Goal: Information Seeking & Learning: Learn about a topic

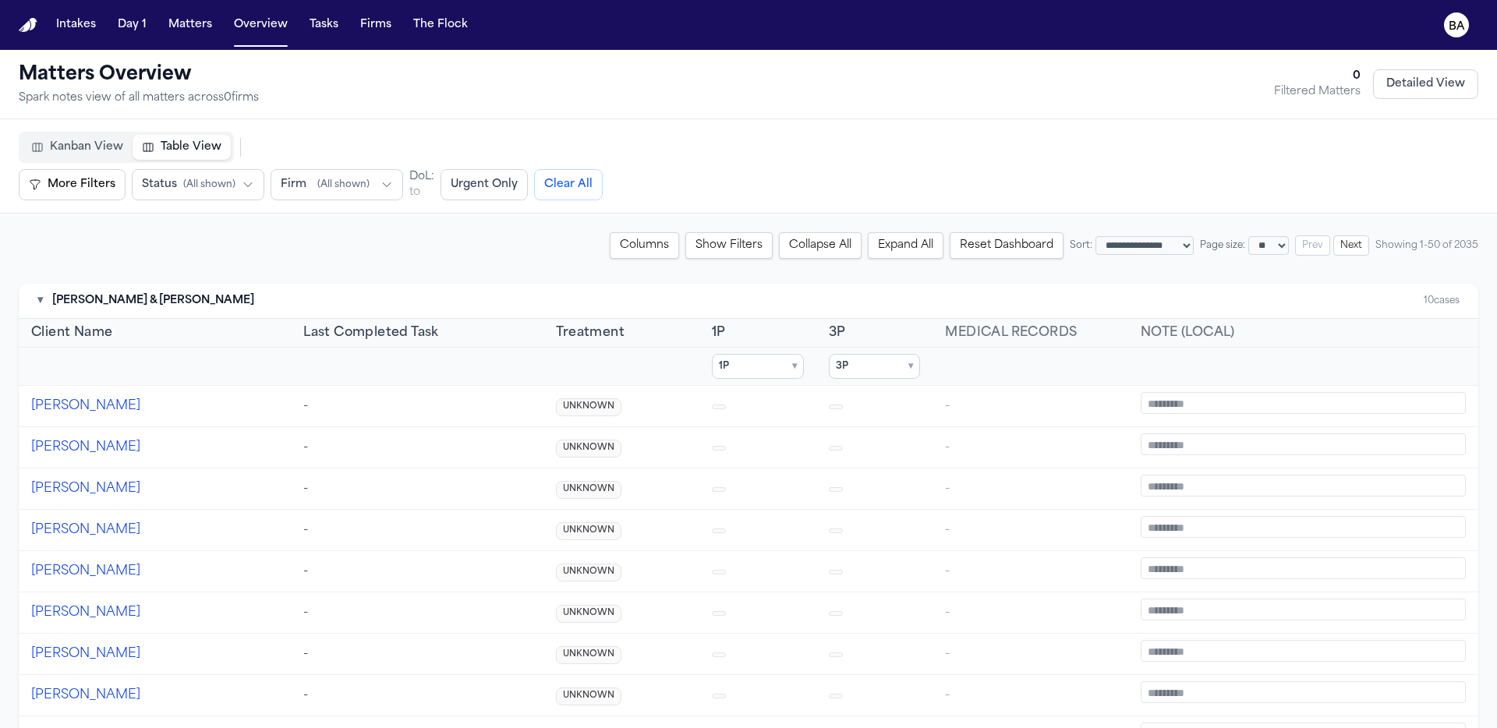
select select "**"
click at [1477, 29] on nav "Intakes Day 1 Matters Overview Tasks Firms The Flock BA" at bounding box center [748, 25] width 1497 height 50
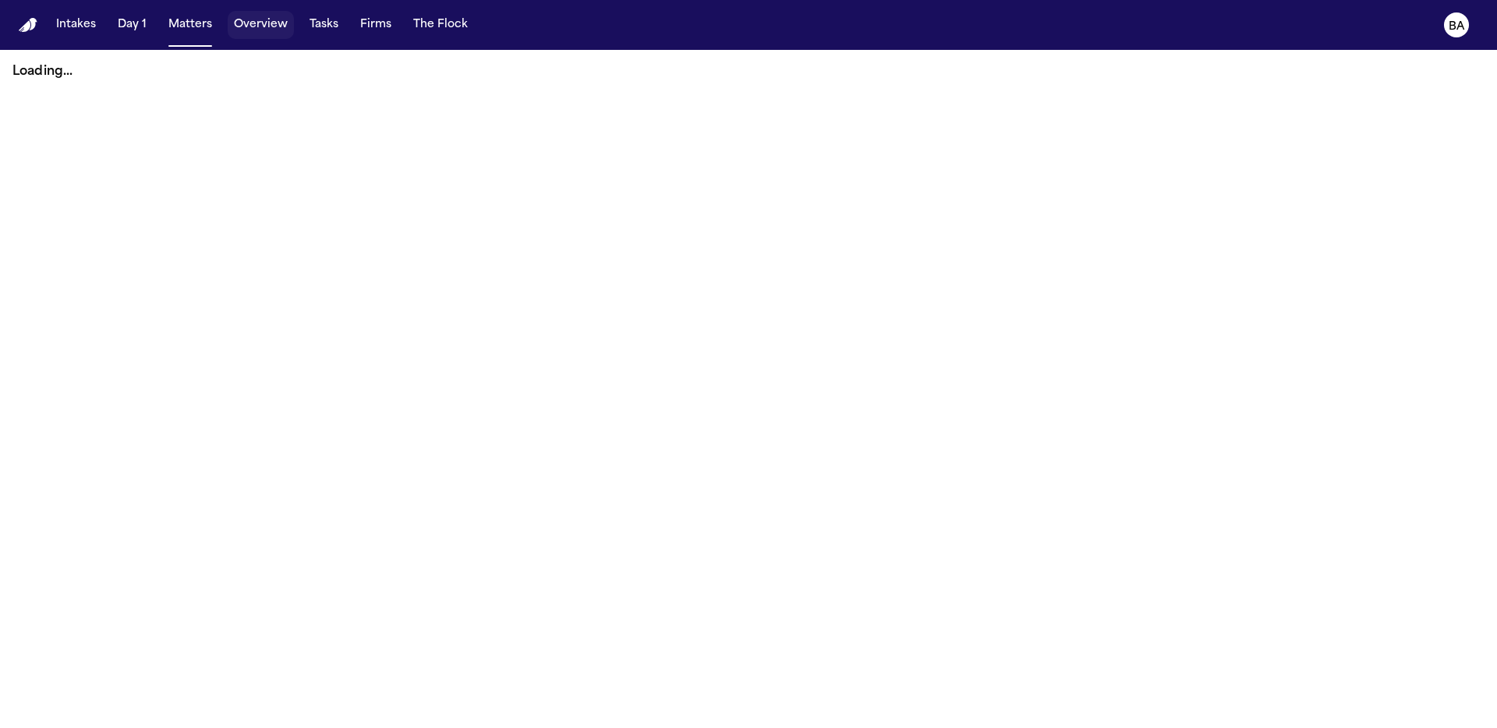
click at [265, 26] on button "Overview" at bounding box center [261, 25] width 66 height 28
select select "**"
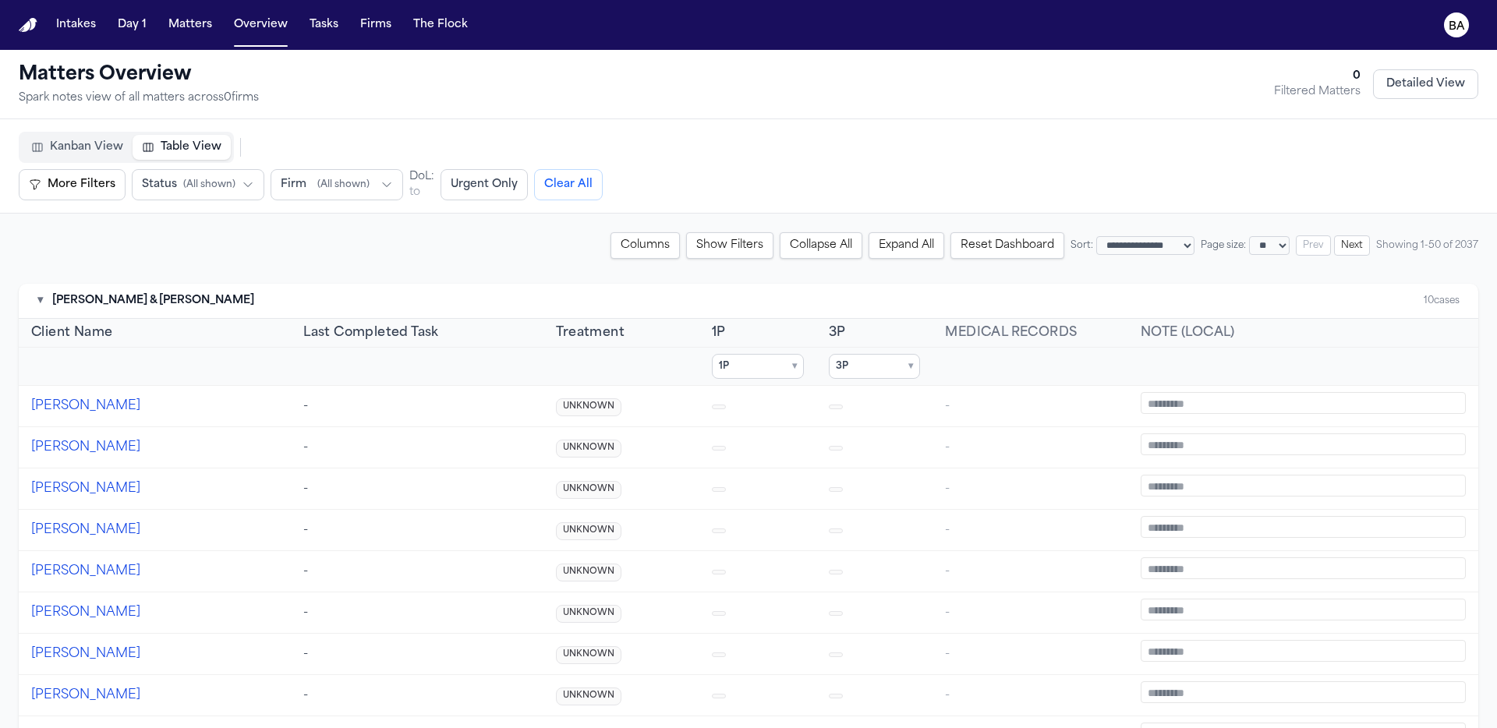
click at [286, 188] on span "Firm" at bounding box center [294, 185] width 26 height 16
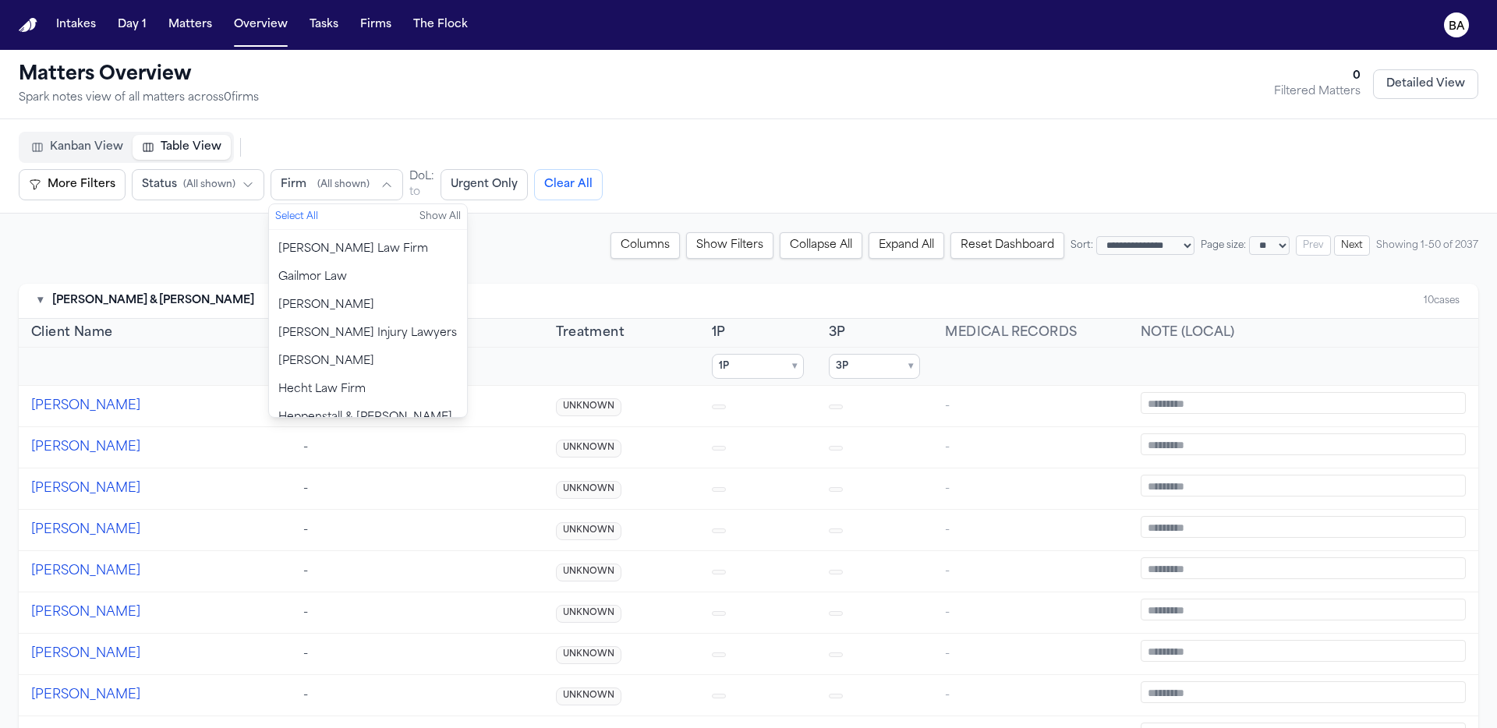
scroll to position [563, 0]
click at [354, 381] on span "Hecht Law Firm" at bounding box center [321, 389] width 87 height 16
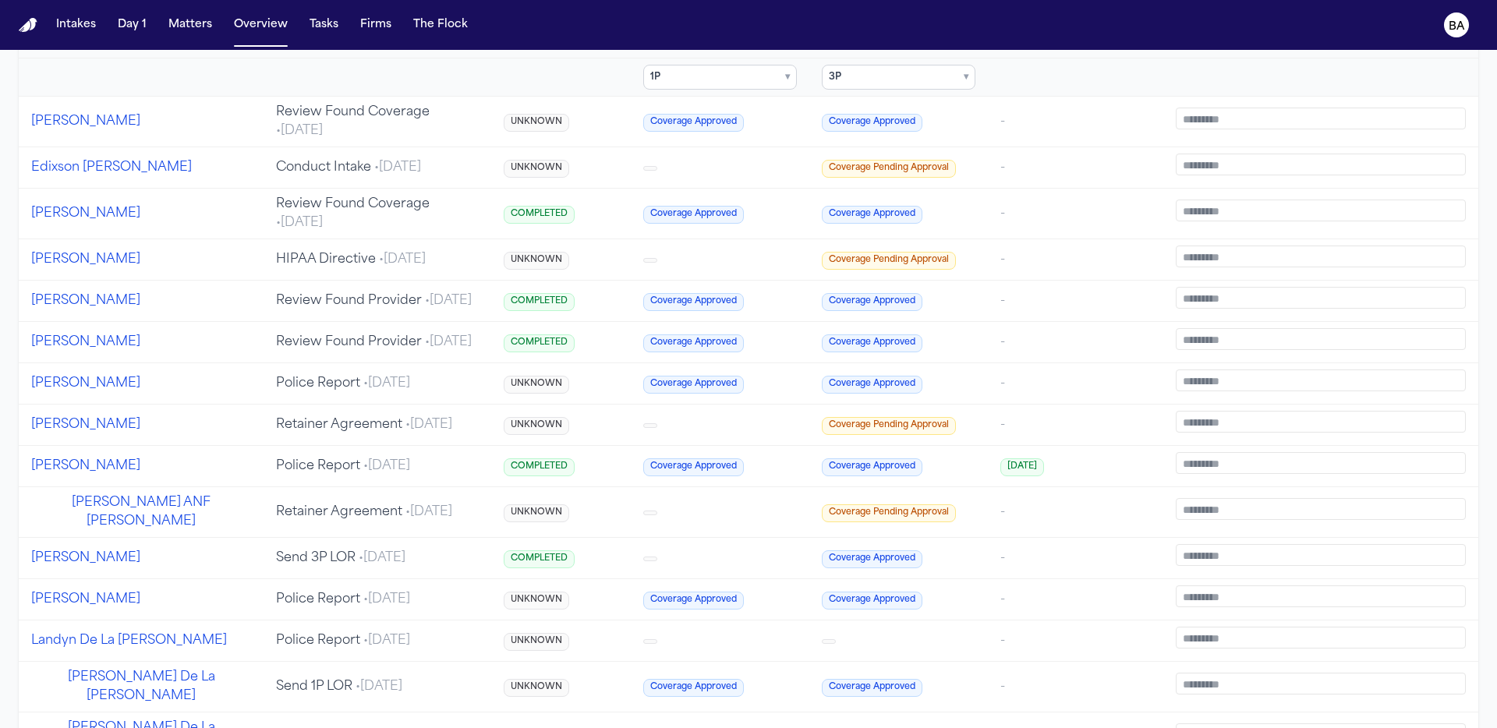
scroll to position [387, 0]
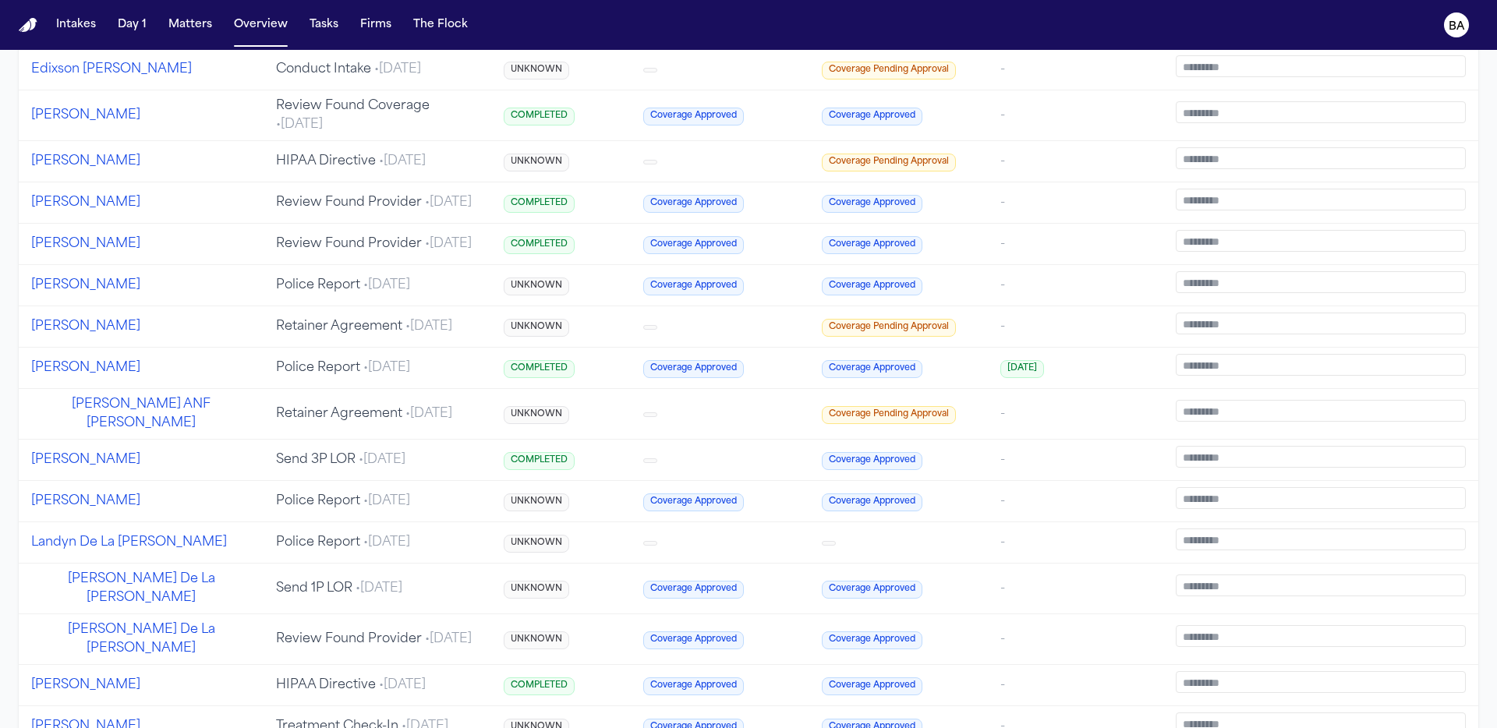
click at [94, 247] on button "[PERSON_NAME]" at bounding box center [85, 244] width 109 height 19
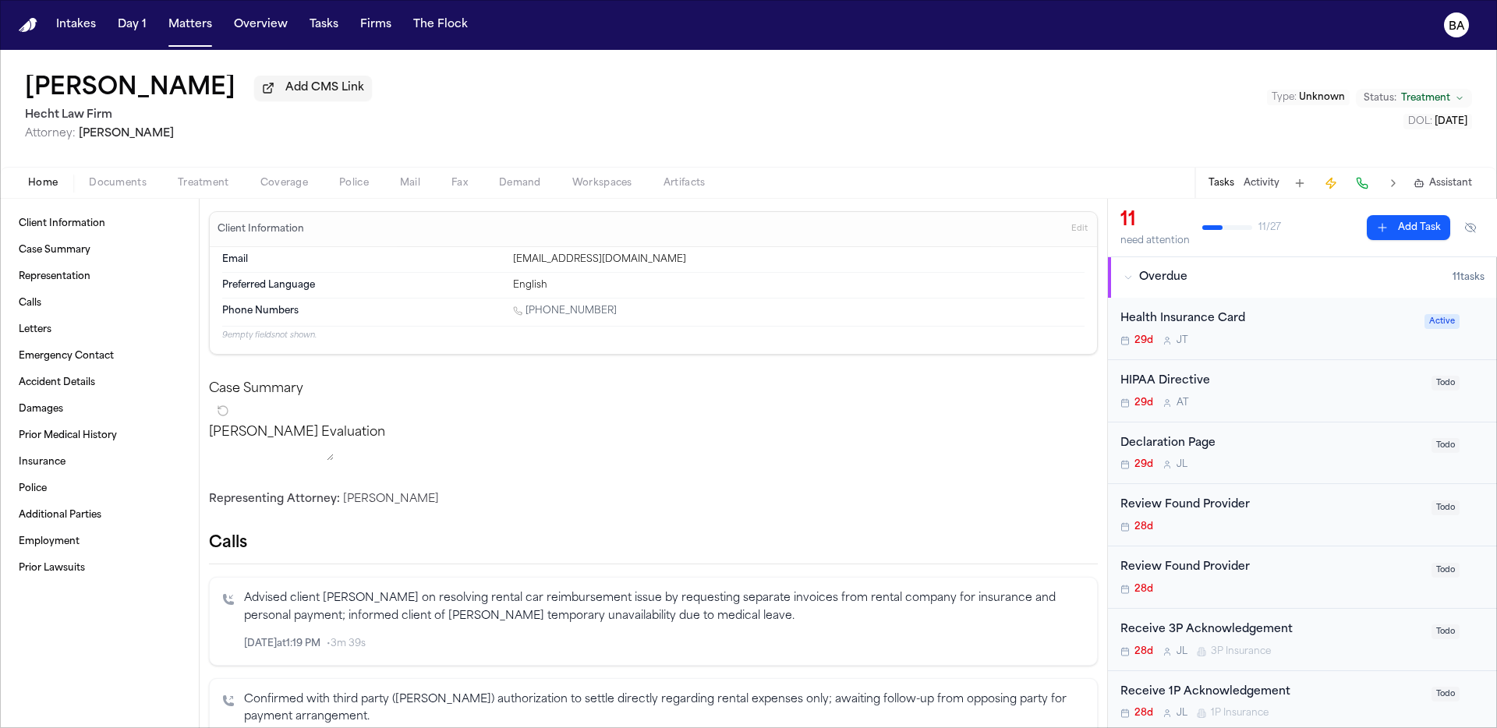
click at [278, 188] on span "Coverage" at bounding box center [284, 183] width 48 height 12
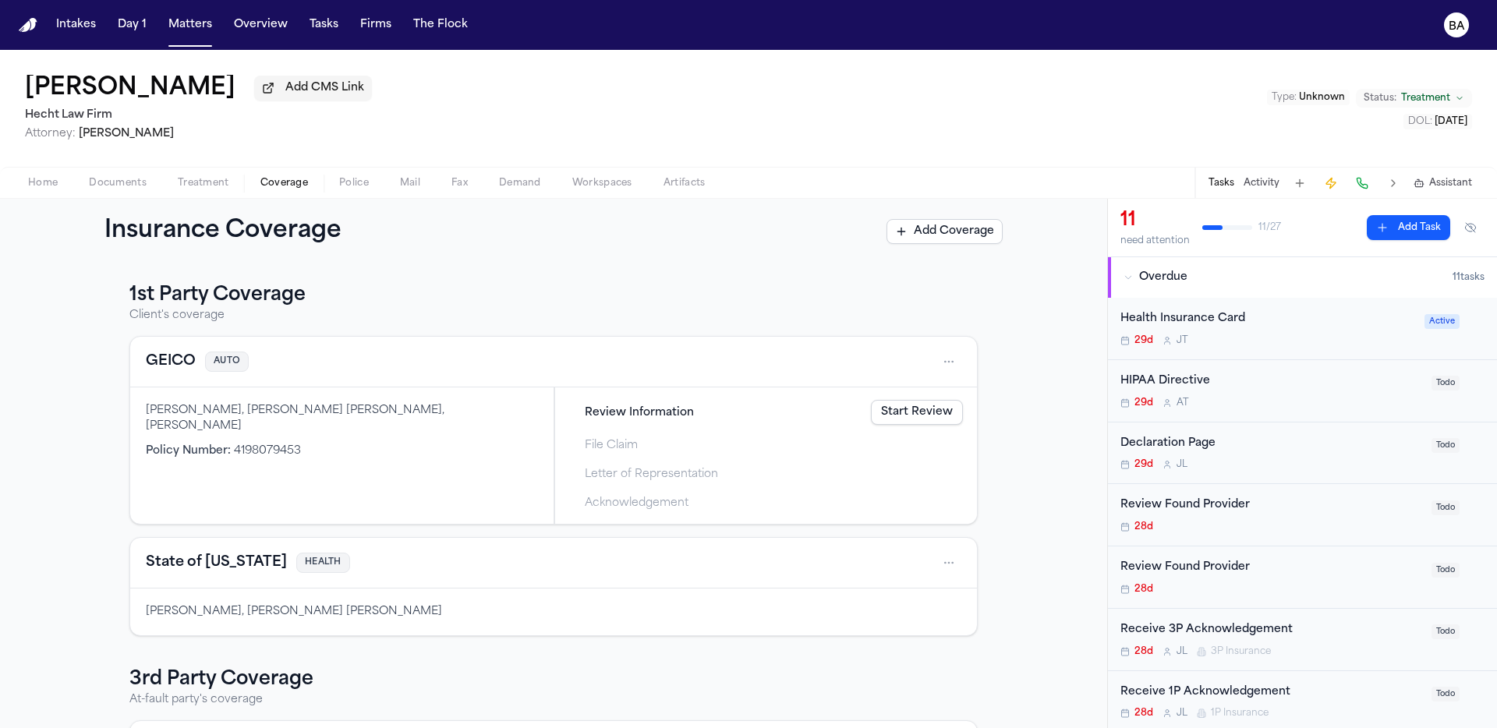
click at [35, 172] on div "Home Documents Treatment Coverage Police Mail Fax Demand Workspaces Artifacts T…" at bounding box center [748, 182] width 1497 height 31
click at [43, 184] on span "Home" at bounding box center [43, 183] width 30 height 12
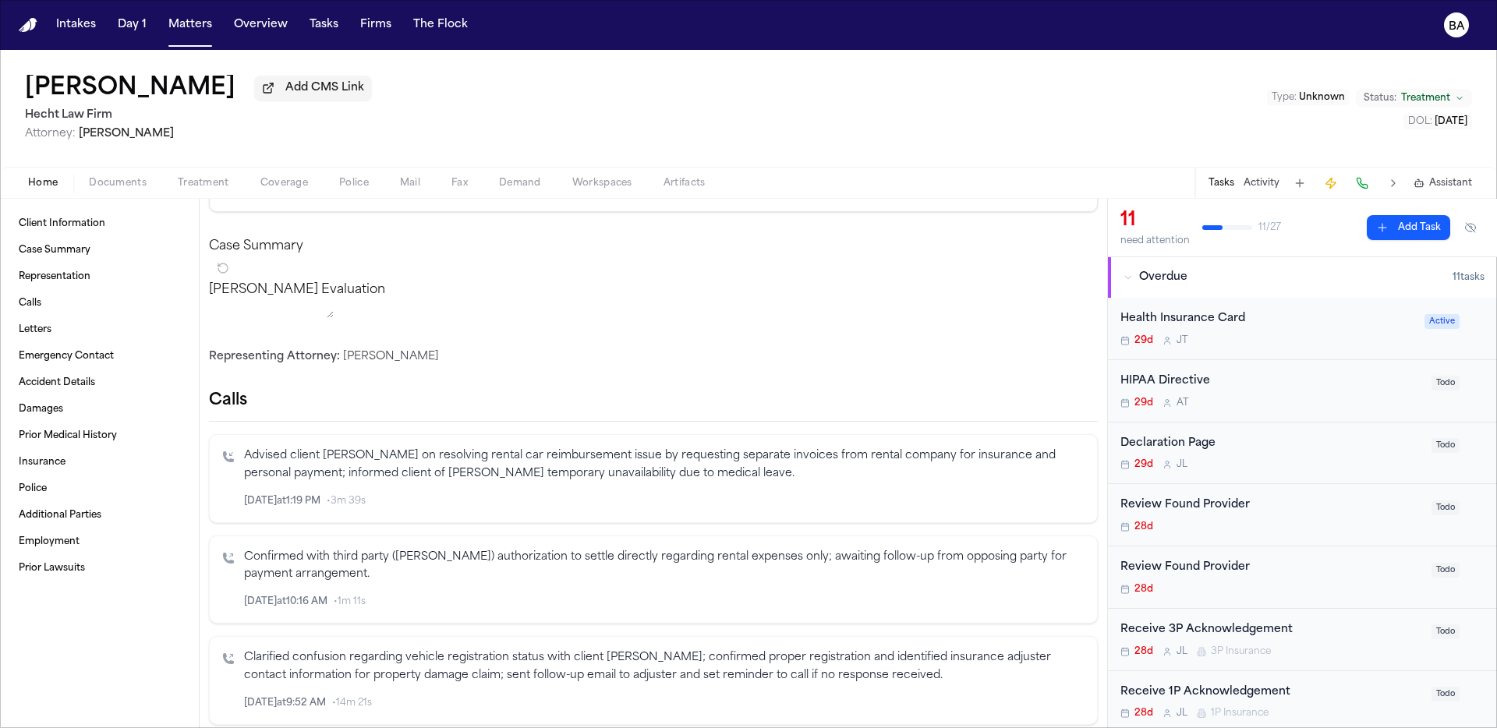
scroll to position [205, 0]
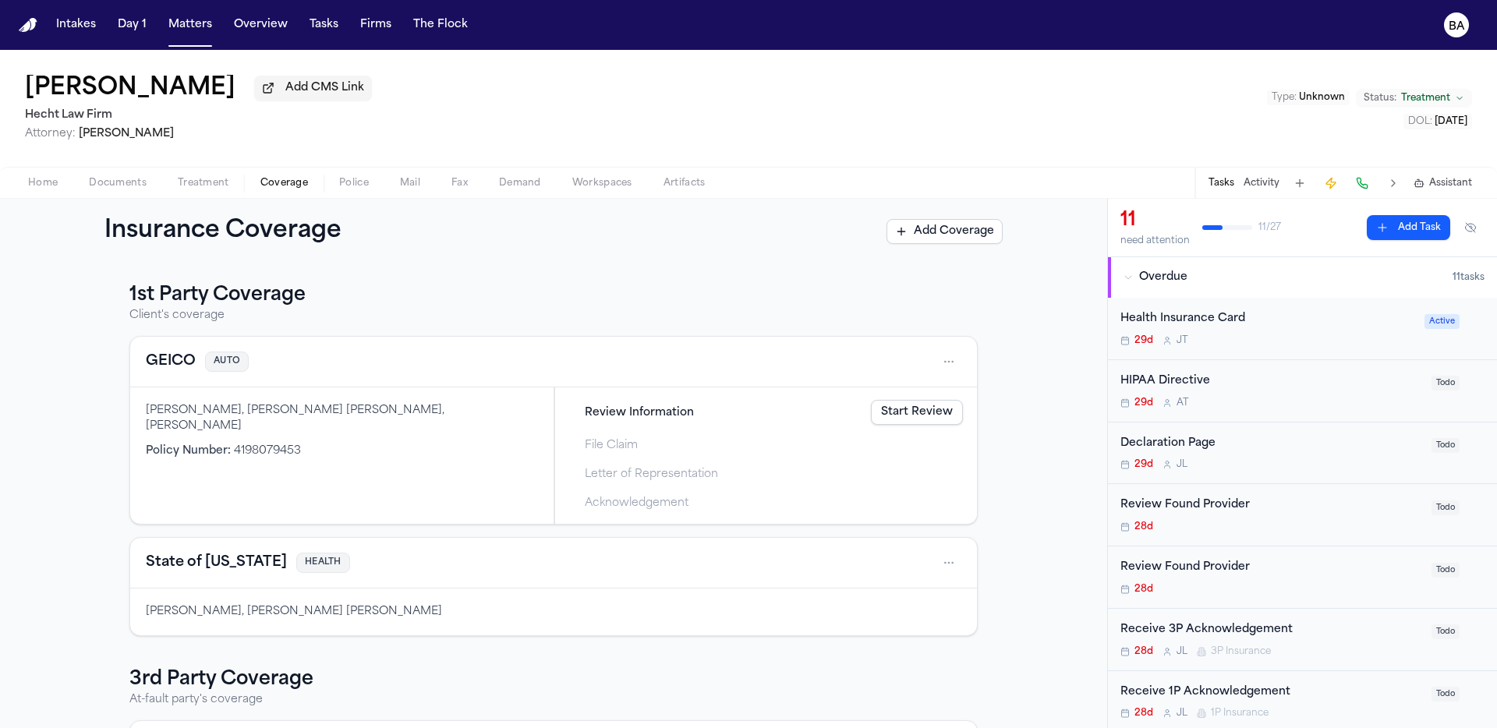
click at [658, 482] on span "Letter of Representation" at bounding box center [651, 474] width 133 height 16
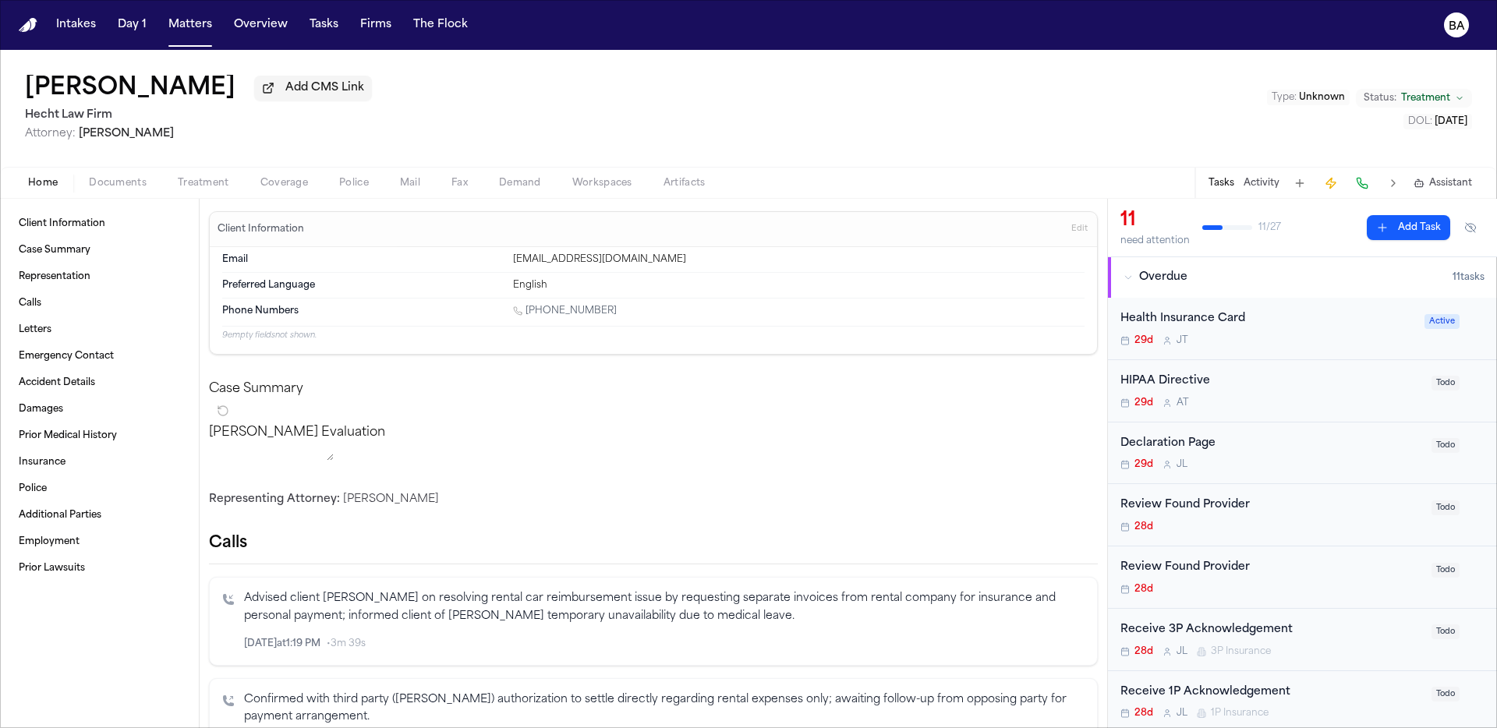
select select "**"
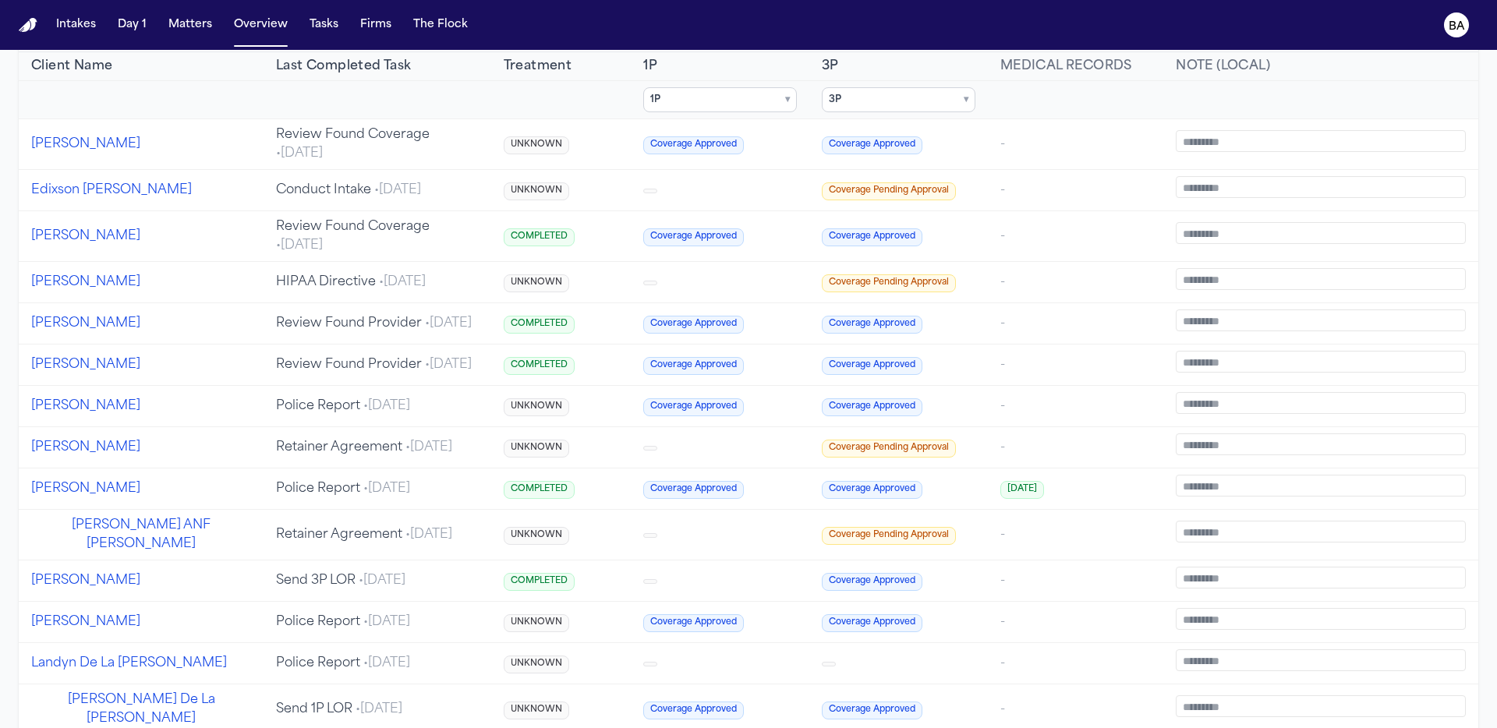
scroll to position [266, 0]
click at [120, 323] on button "[PERSON_NAME]" at bounding box center [85, 324] width 109 height 19
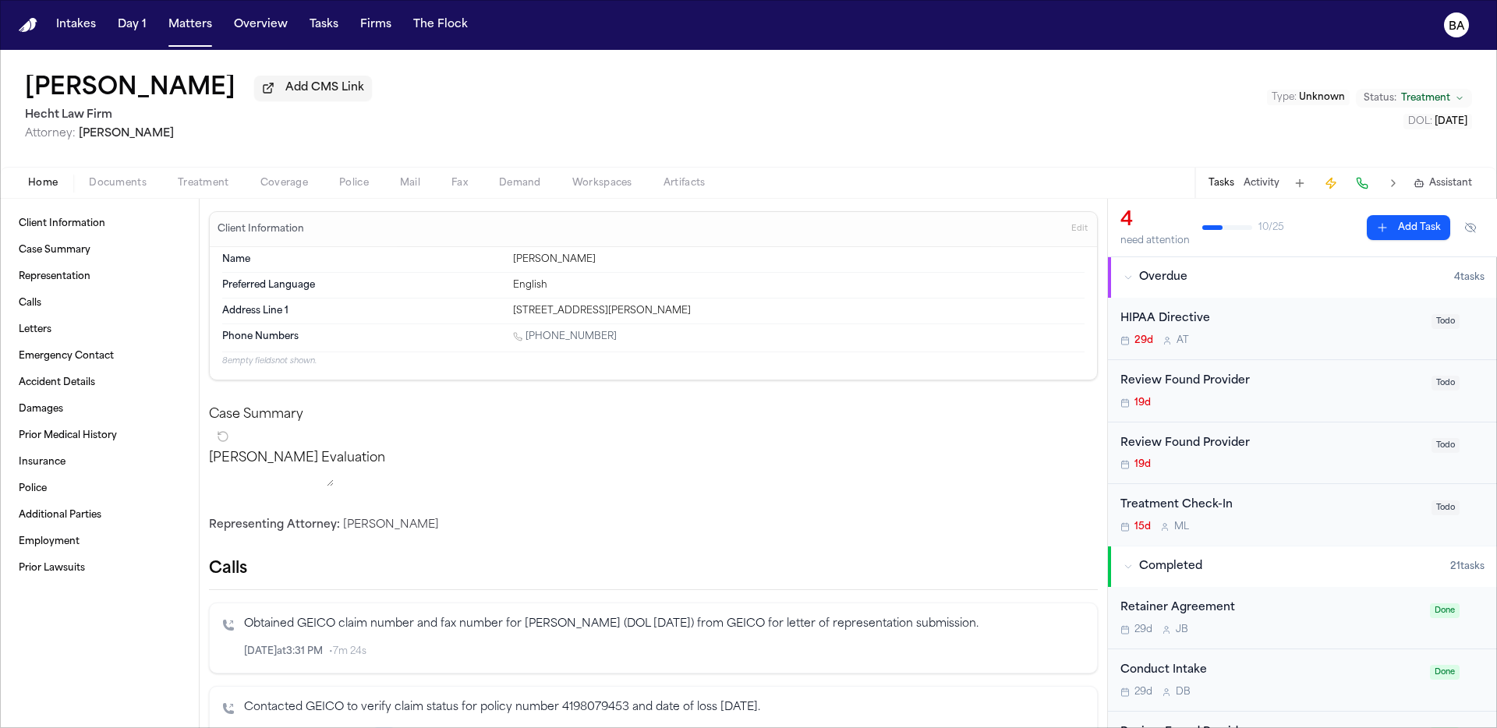
click at [293, 188] on span "Coverage" at bounding box center [284, 183] width 48 height 12
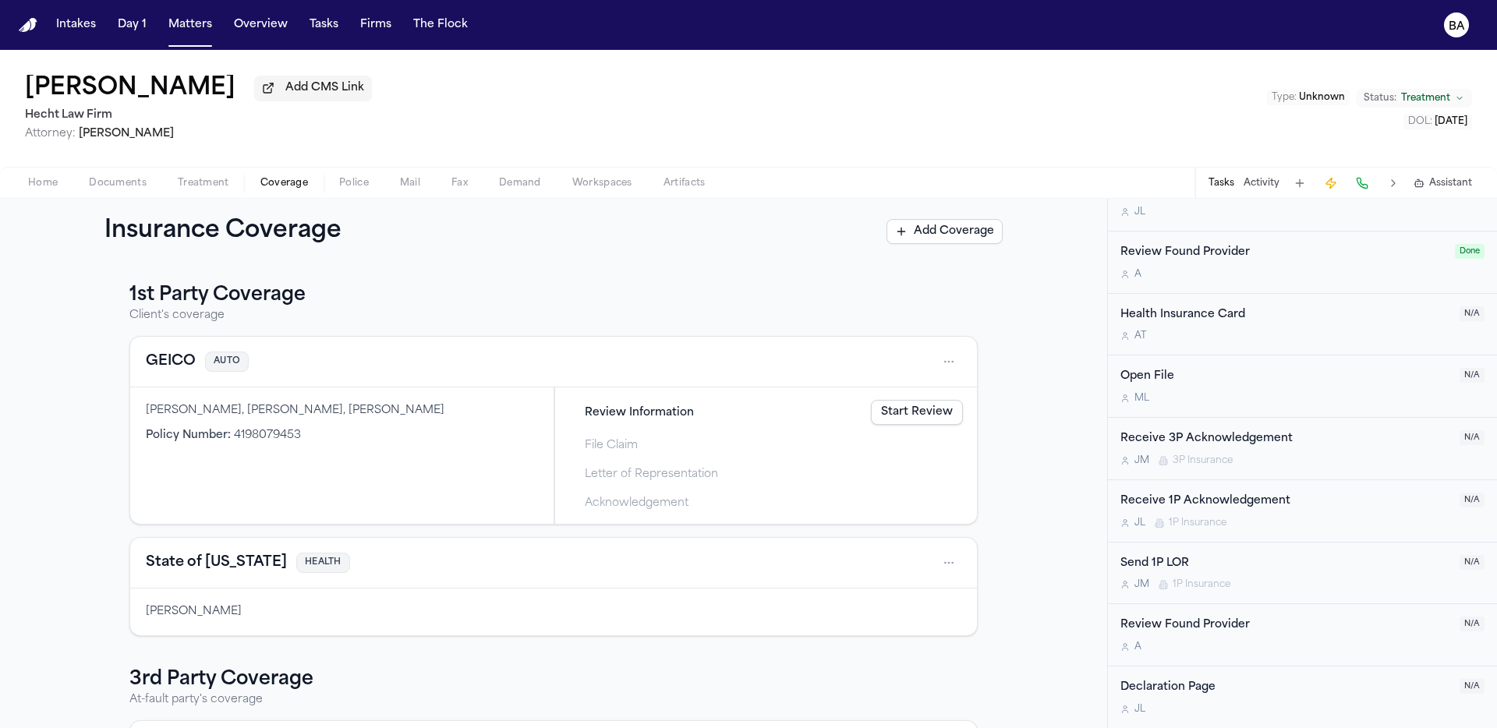
scroll to position [1167, 0]
click at [205, 179] on span "Treatment" at bounding box center [203, 183] width 51 height 12
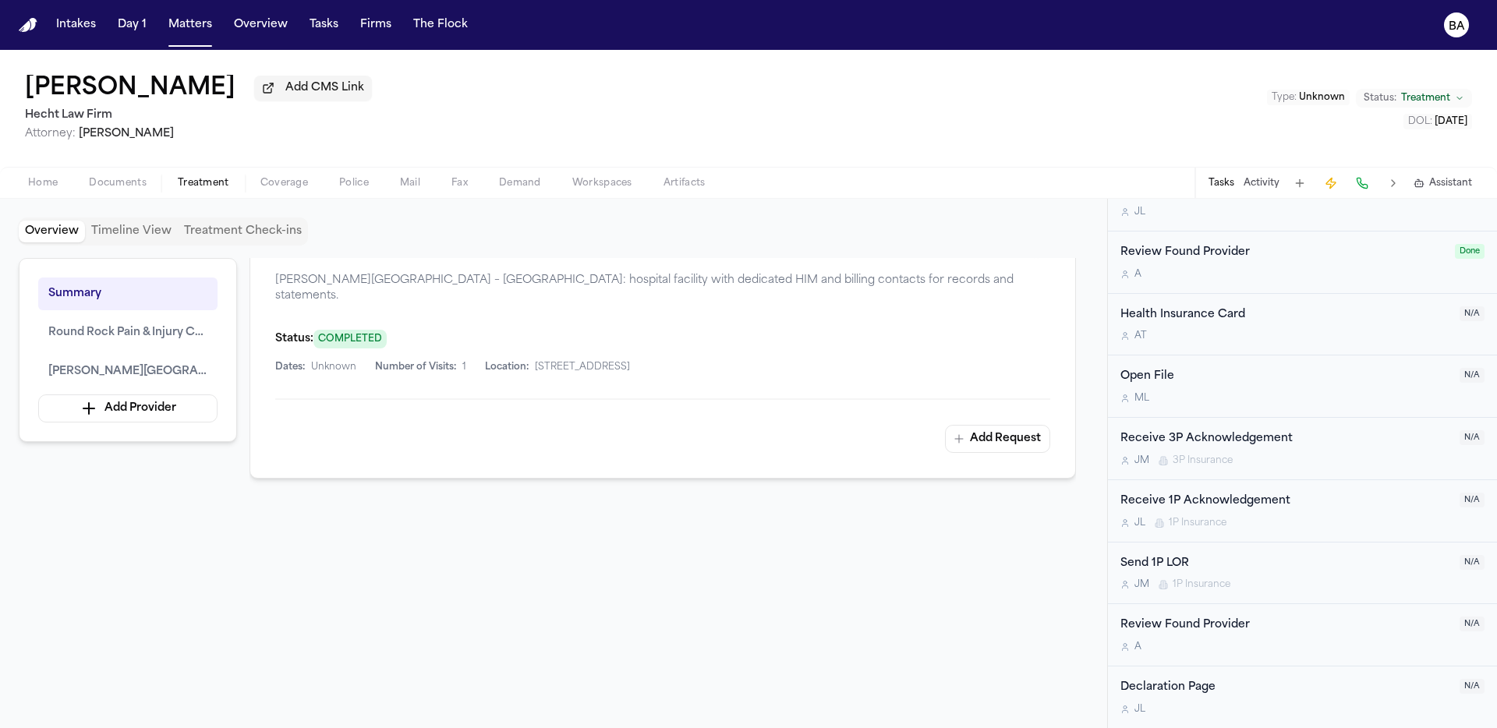
scroll to position [776, 0]
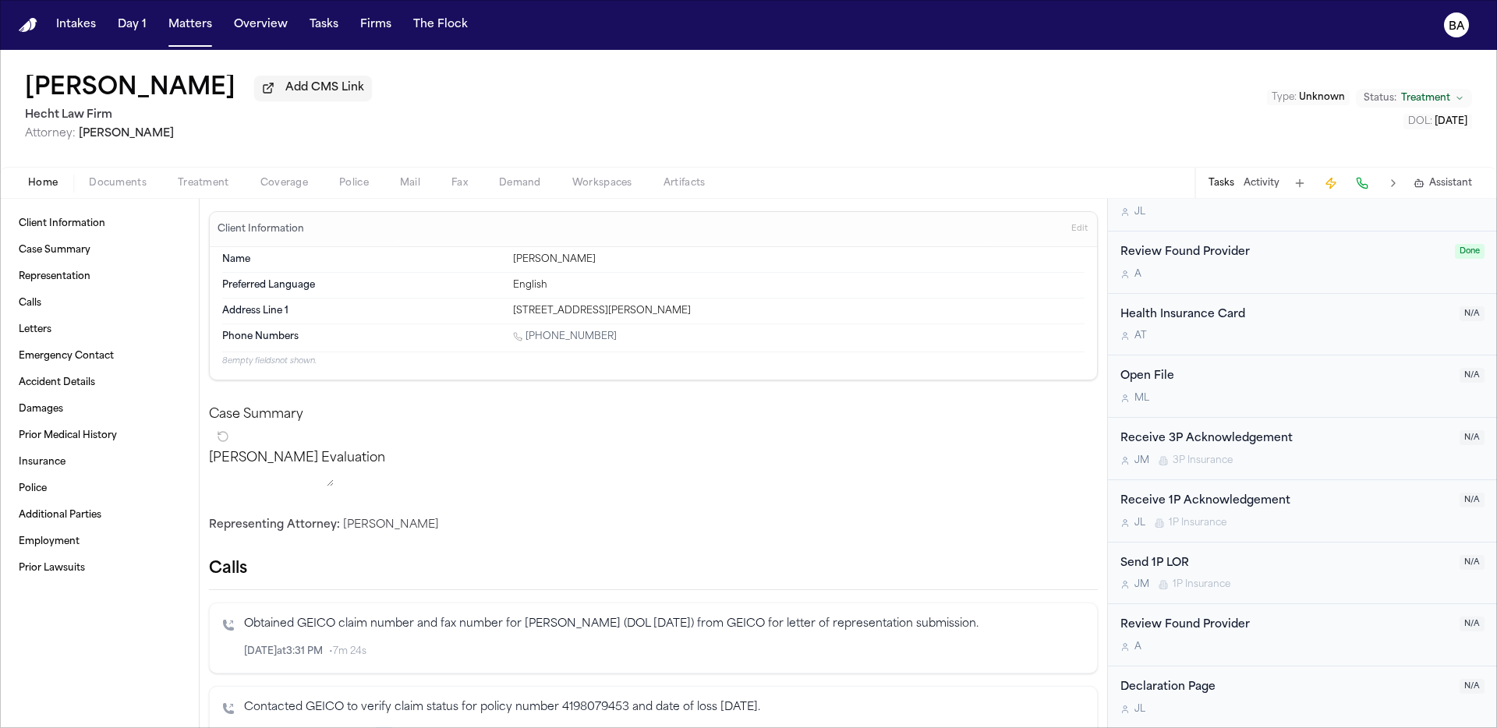
select select "**"
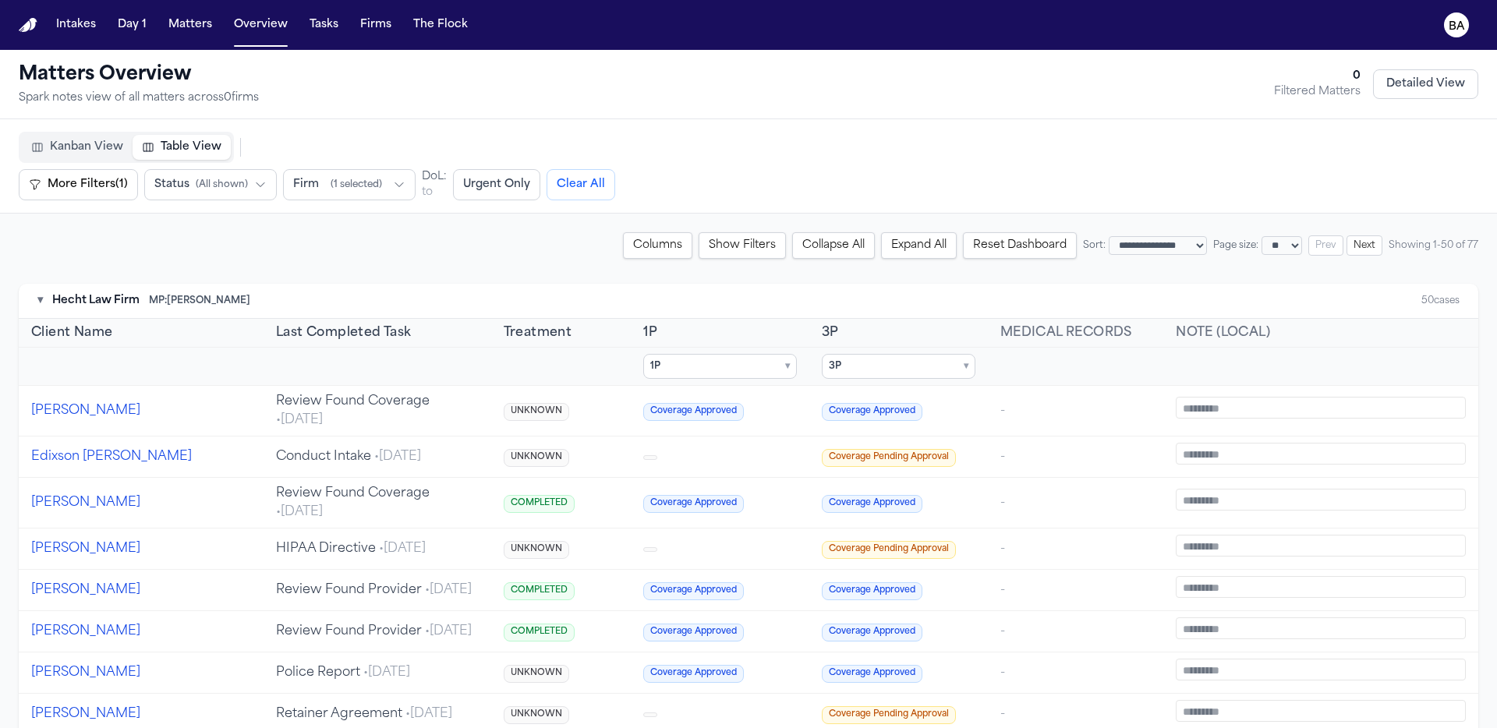
click at [95, 641] on button "[PERSON_NAME]" at bounding box center [85, 631] width 109 height 19
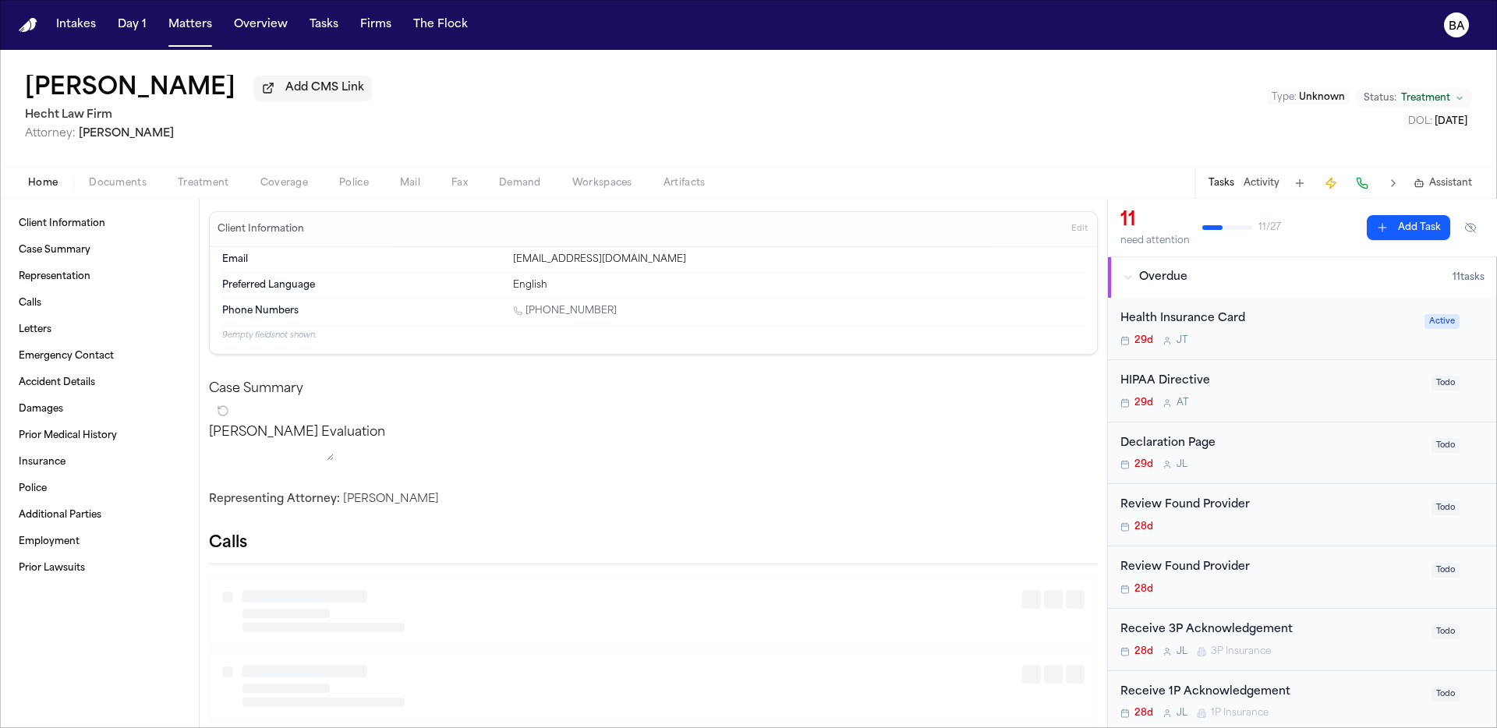
click at [221, 187] on span "Treatment" at bounding box center [203, 183] width 51 height 12
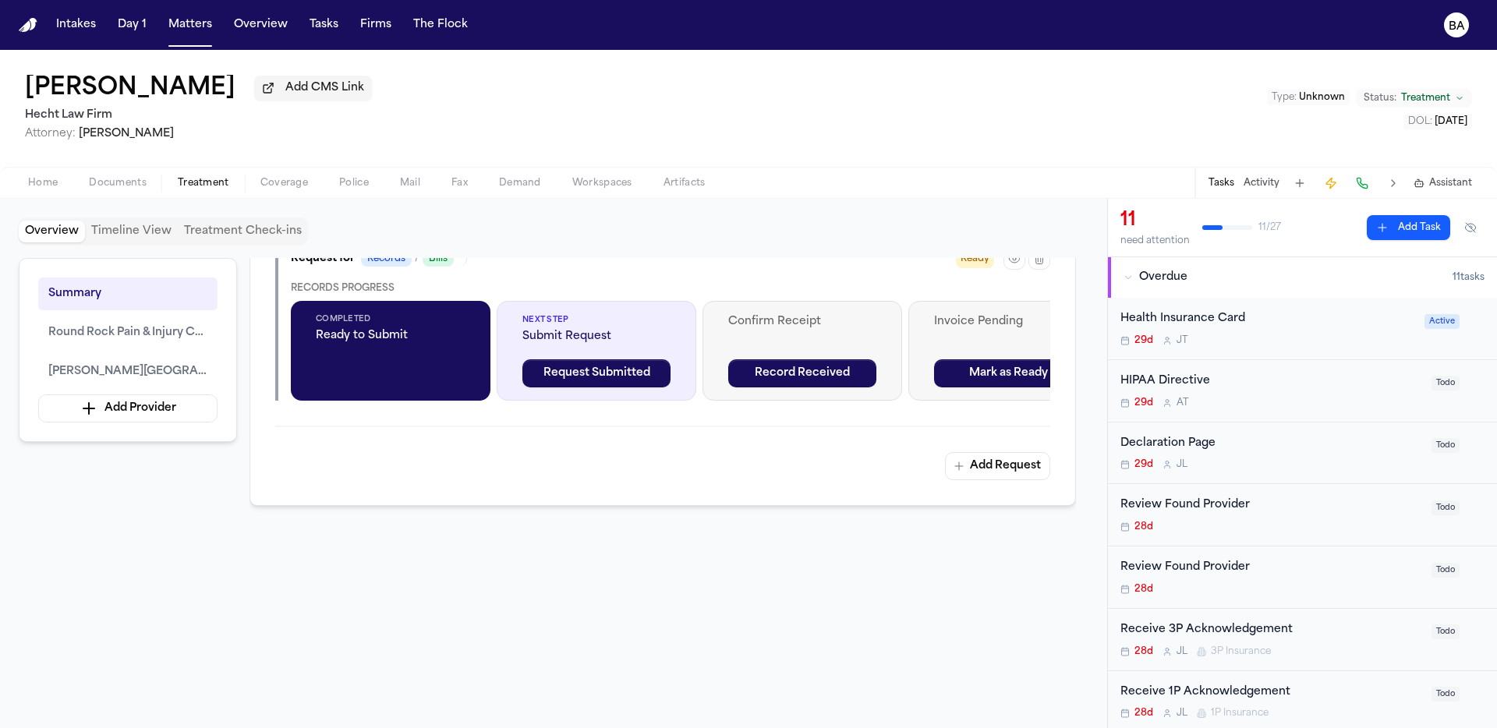
scroll to position [977, 0]
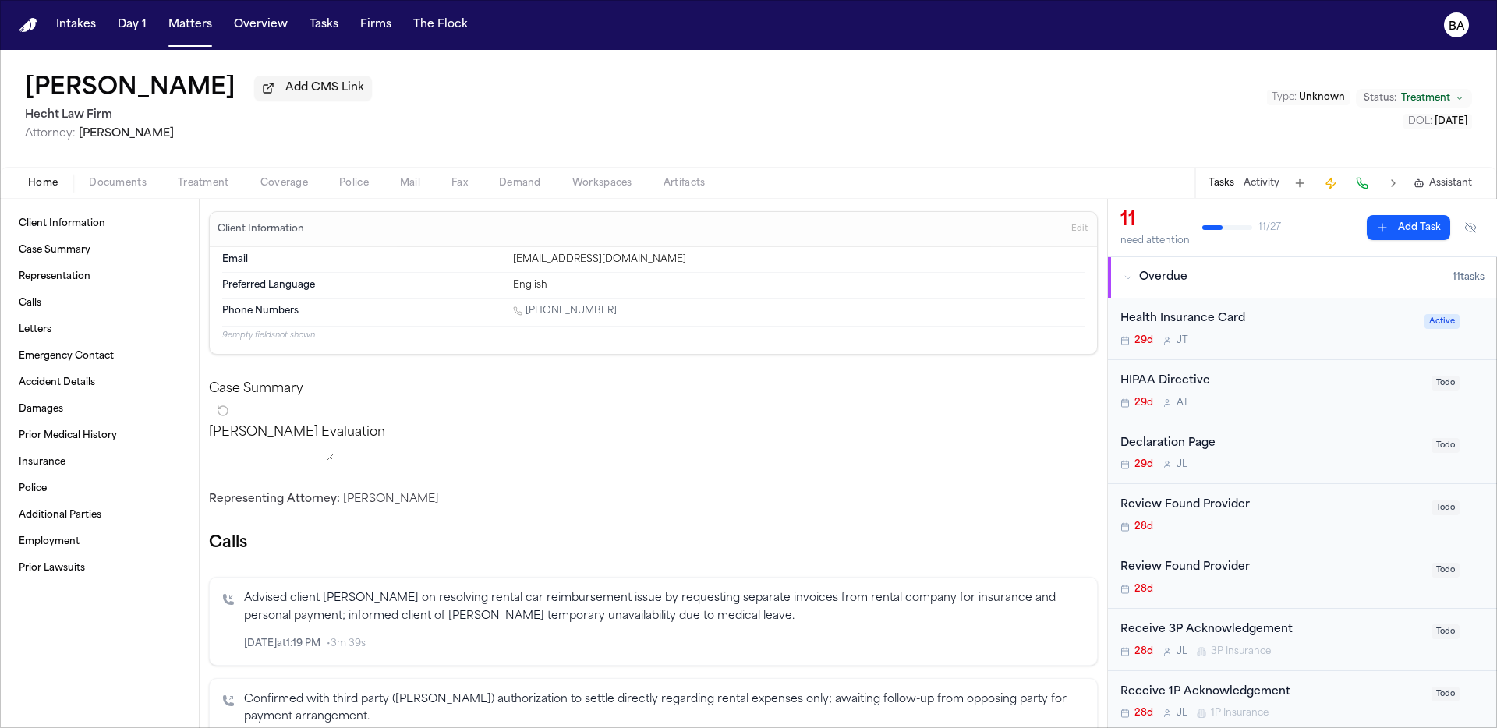
select select "**"
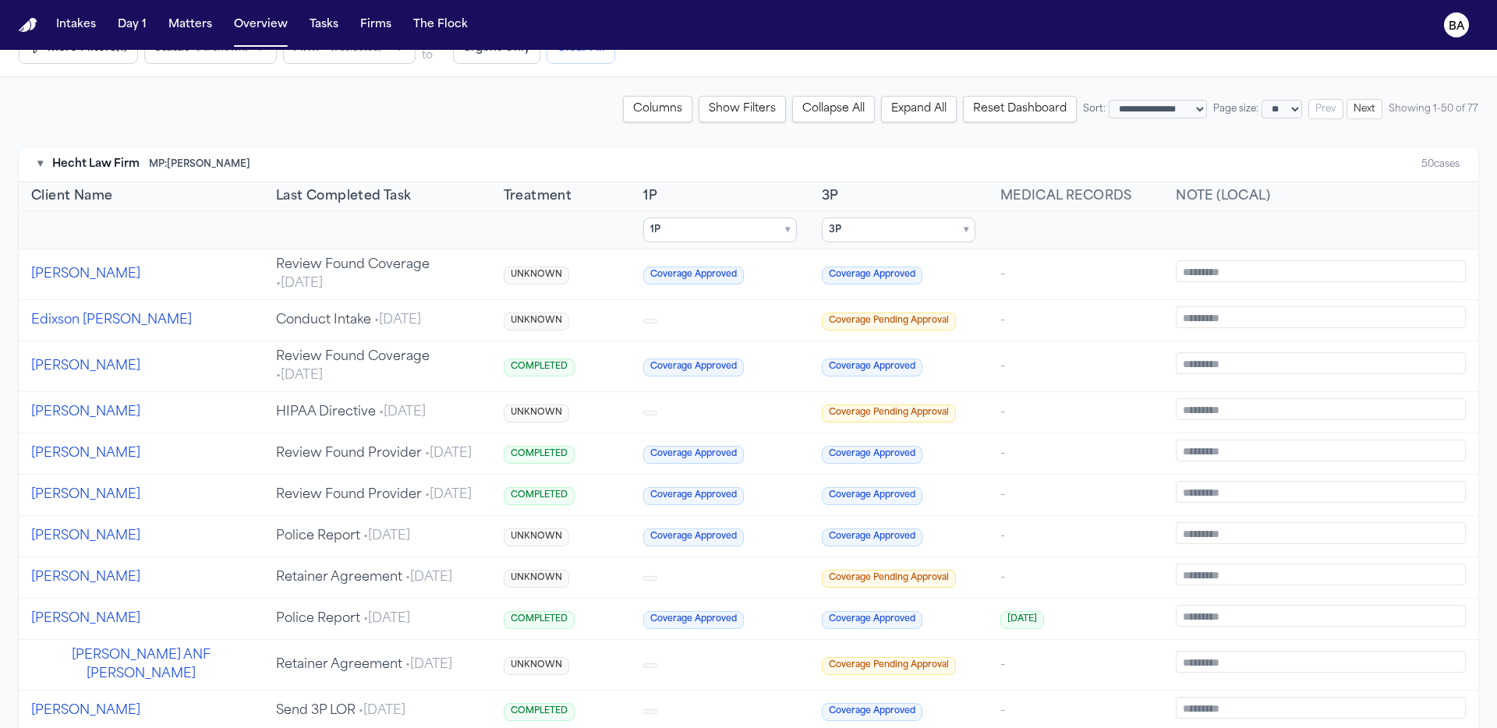
scroll to position [136, 0]
click at [623, 112] on button "Columns" at bounding box center [657, 110] width 69 height 27
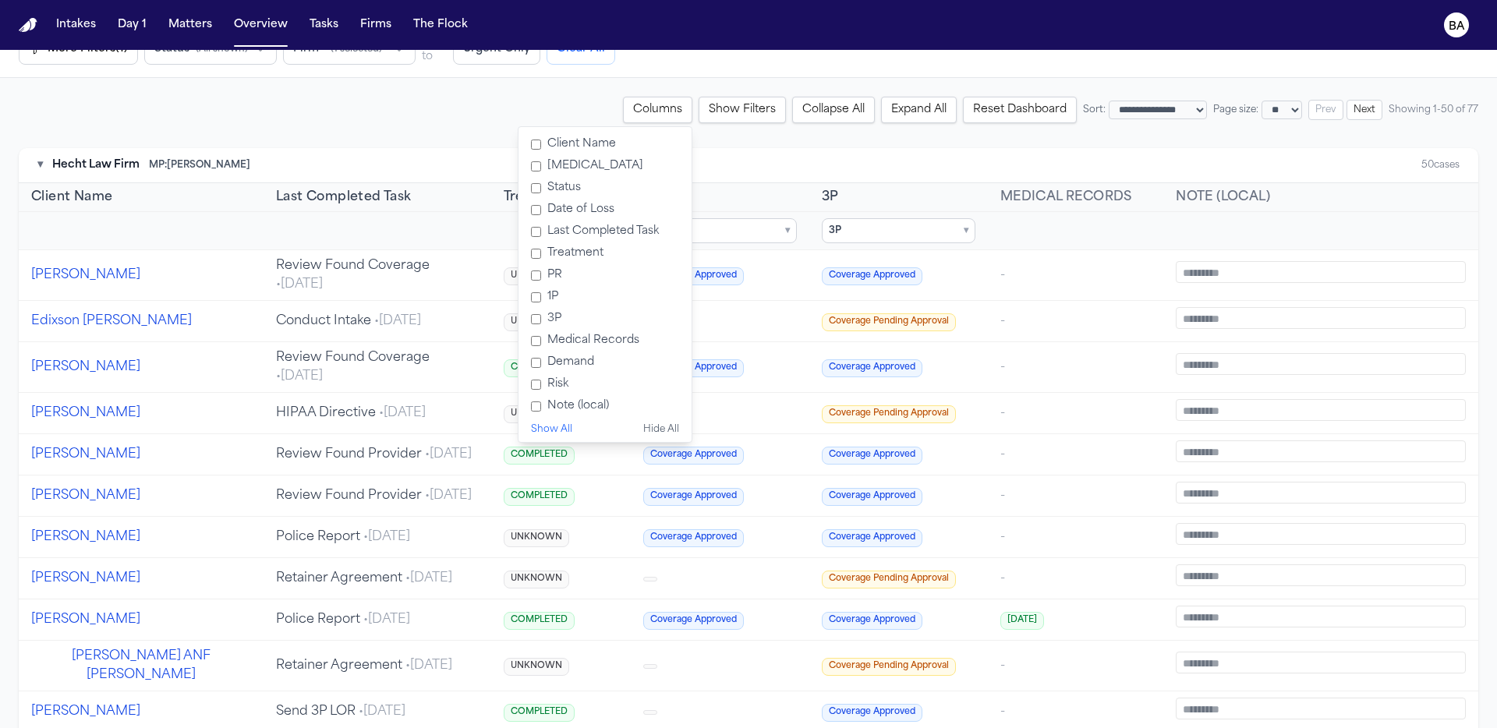
click at [525, 396] on label "Note (local)" at bounding box center [605, 406] width 161 height 22
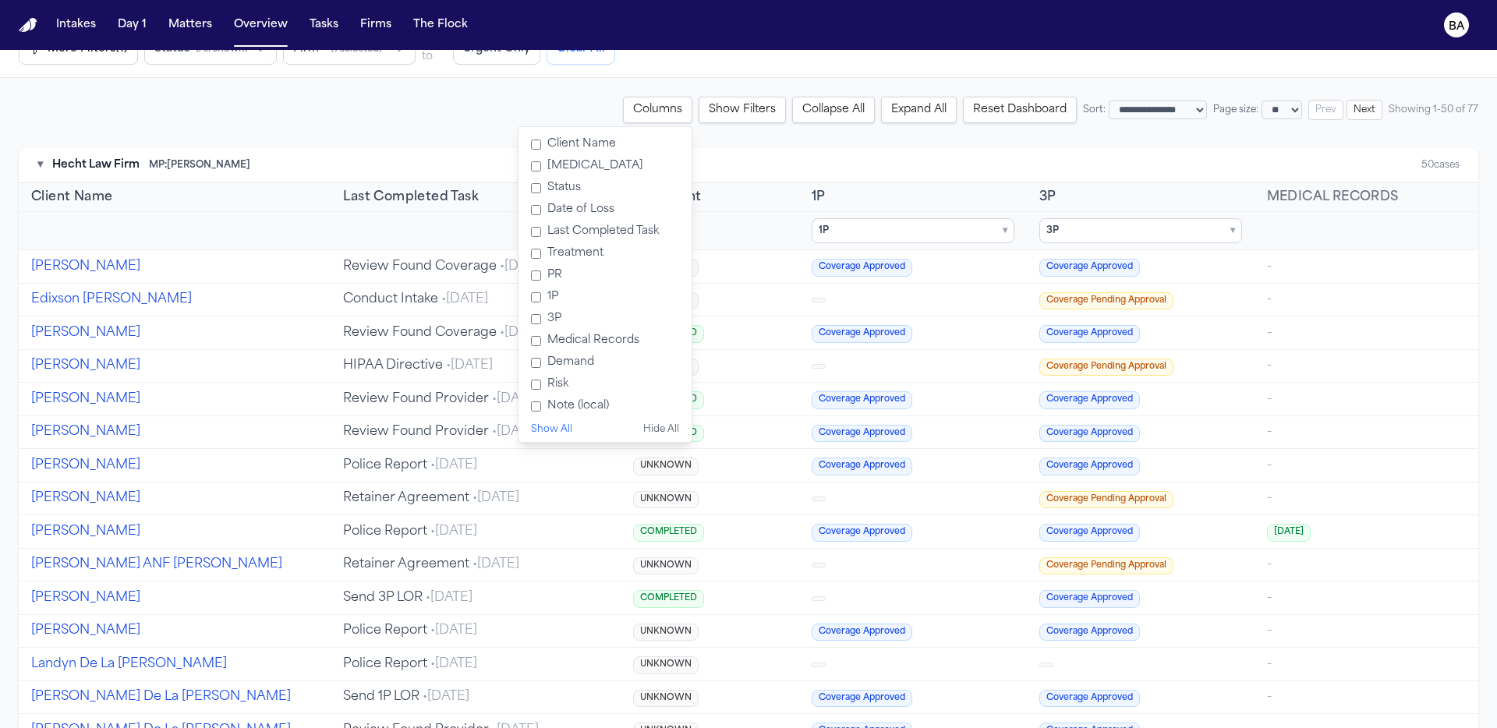
click at [525, 402] on label "Note (local)" at bounding box center [605, 406] width 161 height 22
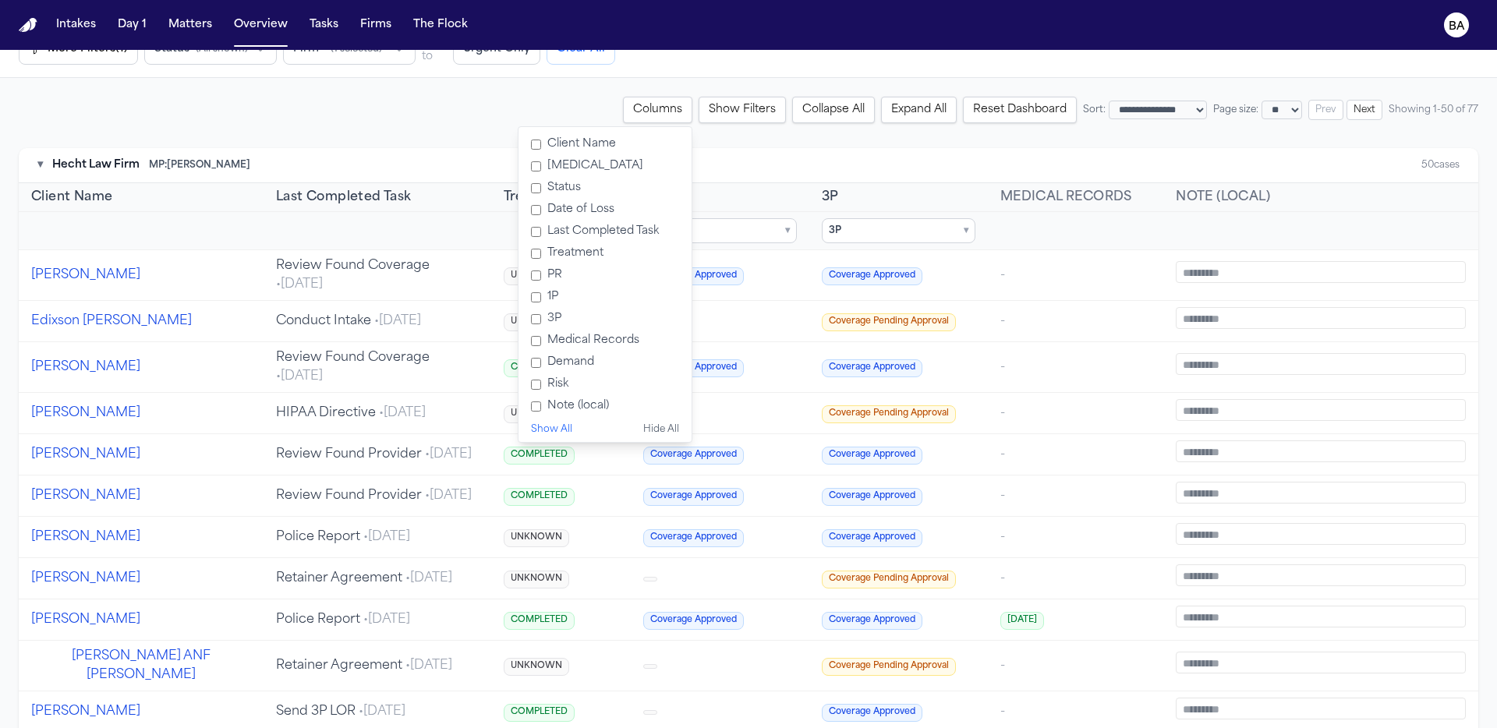
click at [525, 394] on label "Risk" at bounding box center [605, 384] width 161 height 22
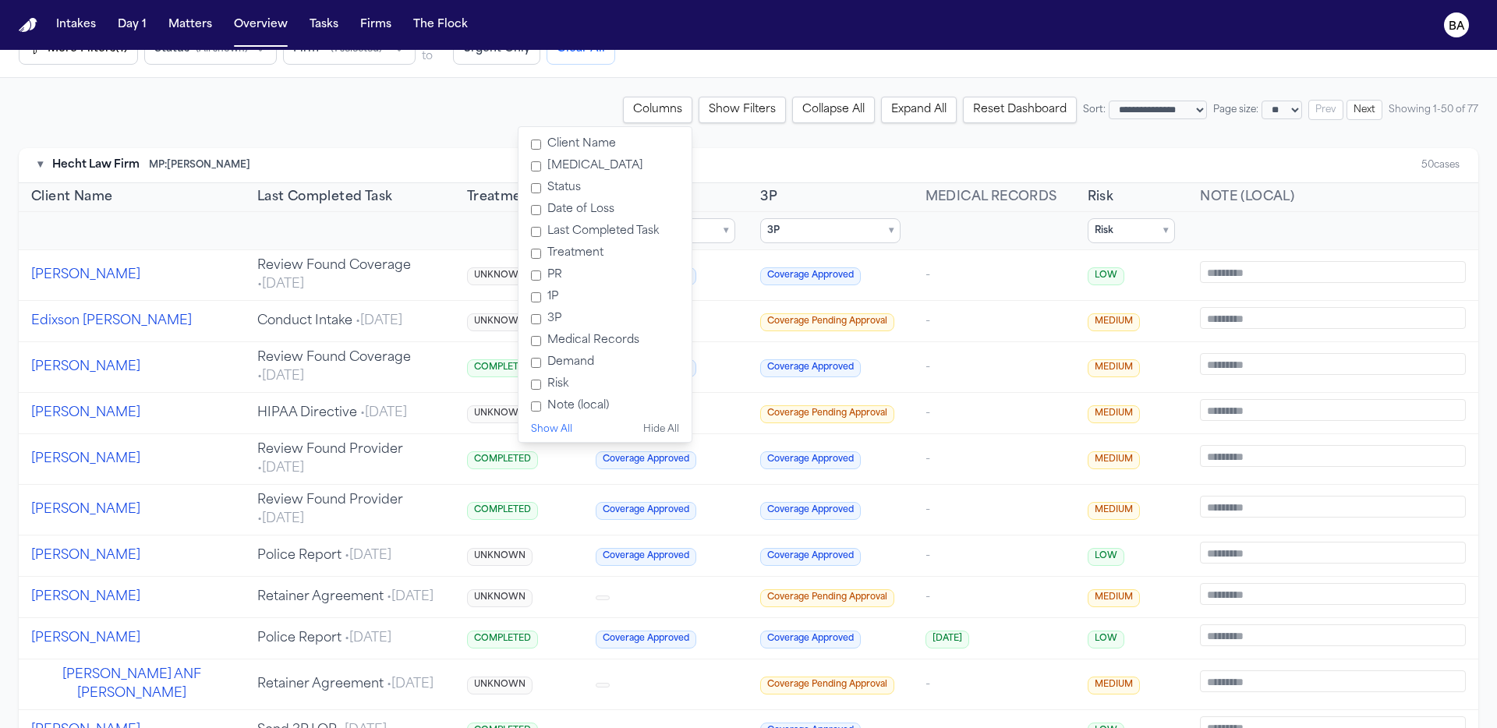
click at [623, 103] on button "Columns" at bounding box center [657, 110] width 69 height 27
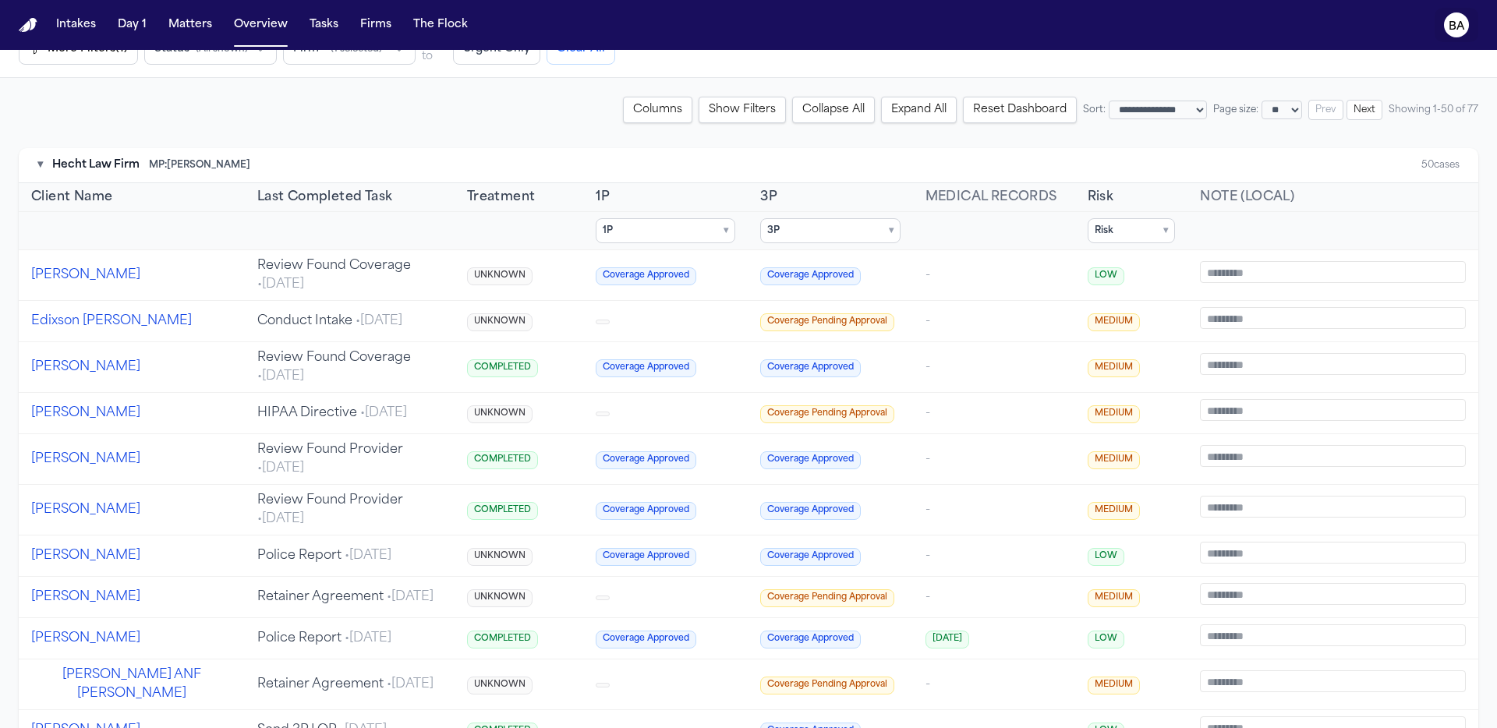
click at [1450, 25] on text "BA" at bounding box center [1457, 26] width 16 height 11
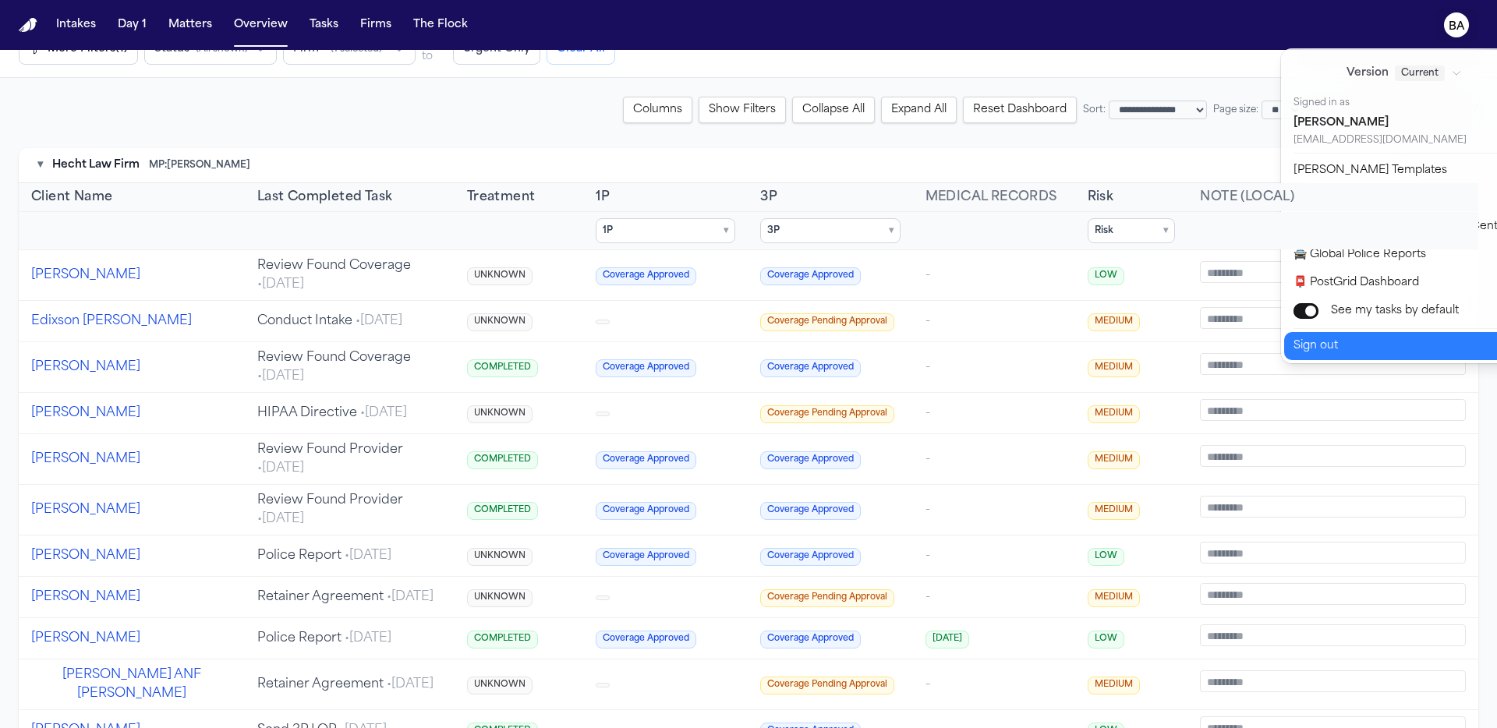
click at [1373, 344] on button "Sign out" at bounding box center [1414, 346] width 260 height 28
